Goal: Information Seeking & Learning: Learn about a topic

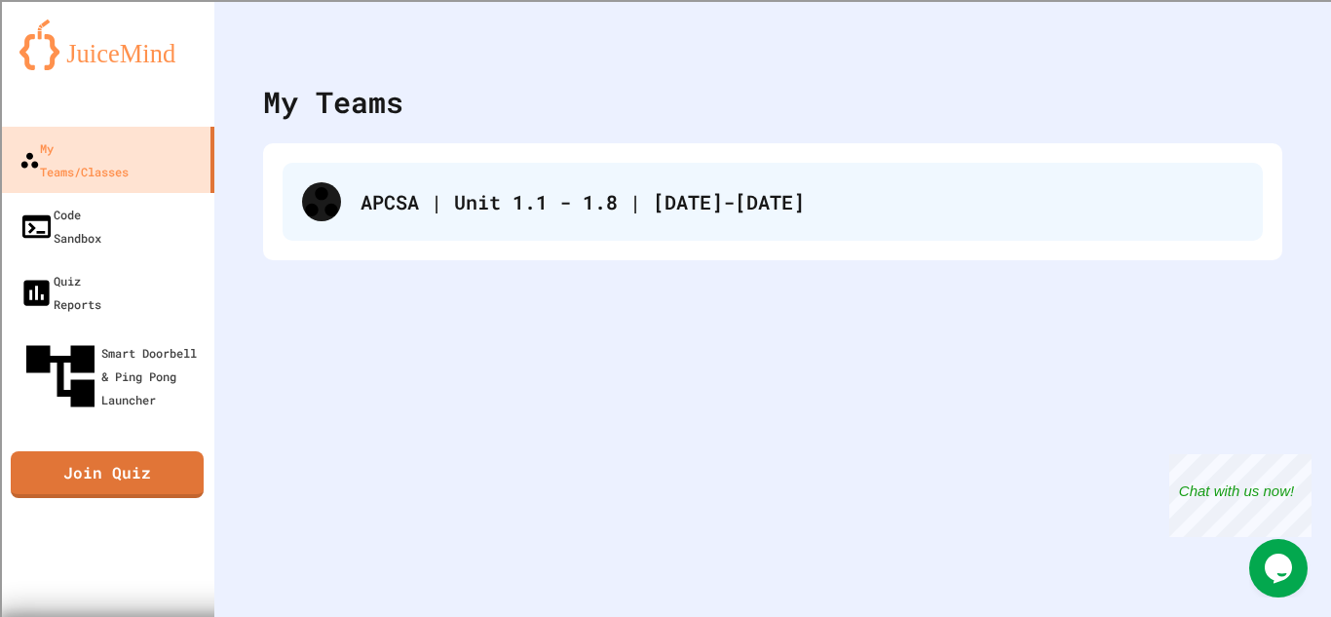
click at [448, 179] on div "APCSA | Unit 1.1 - 1.8 | [DATE]-[DATE]" at bounding box center [773, 202] width 980 height 78
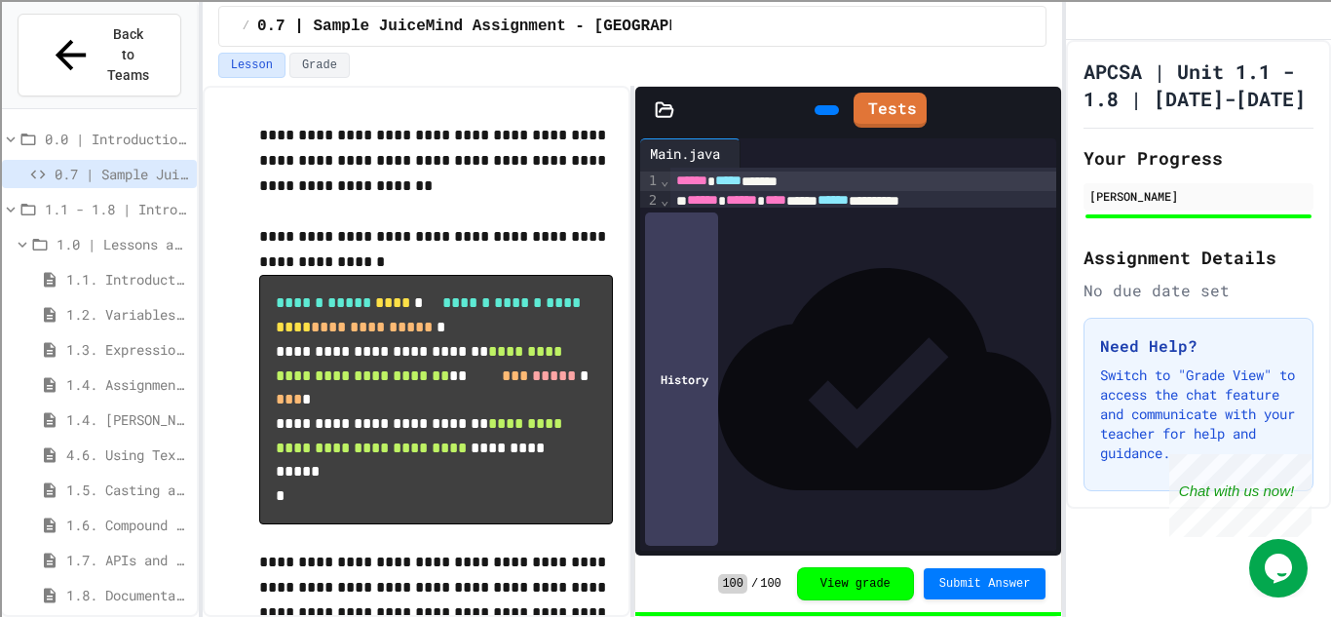
click at [112, 444] on span "4.6. Using Text Files" at bounding box center [127, 454] width 123 height 20
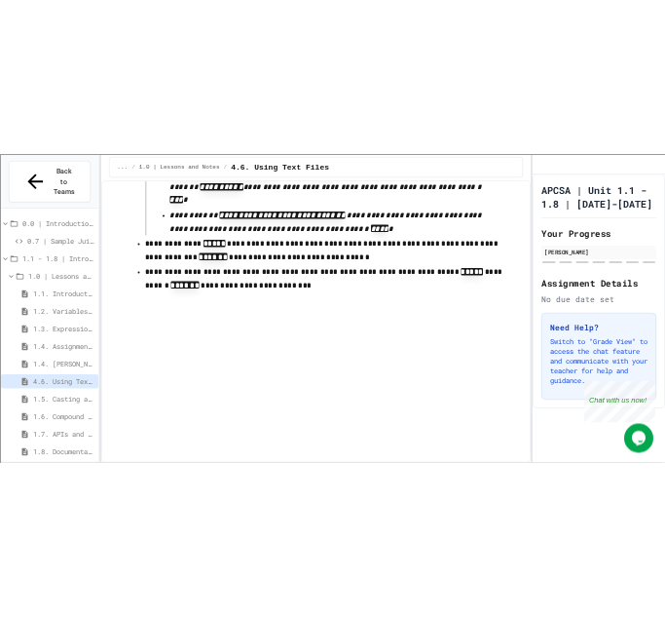
scroll to position [14455, 0]
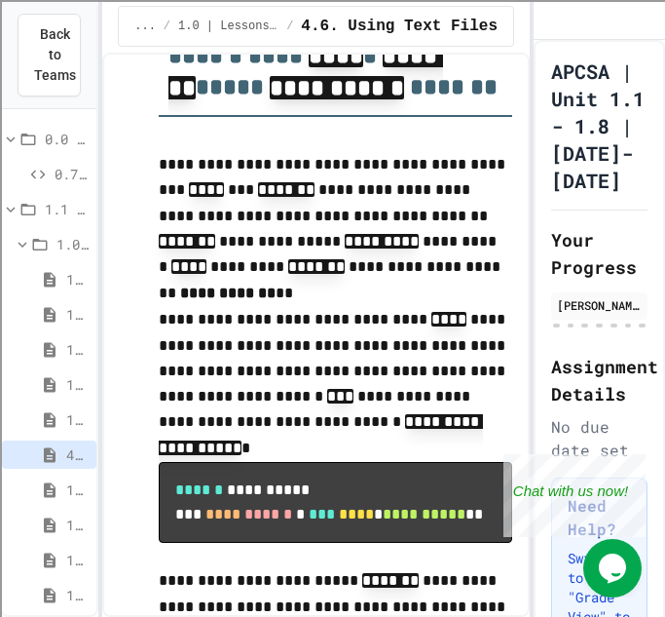
scroll to position [768, 0]
